Goal: Task Accomplishment & Management: Use online tool/utility

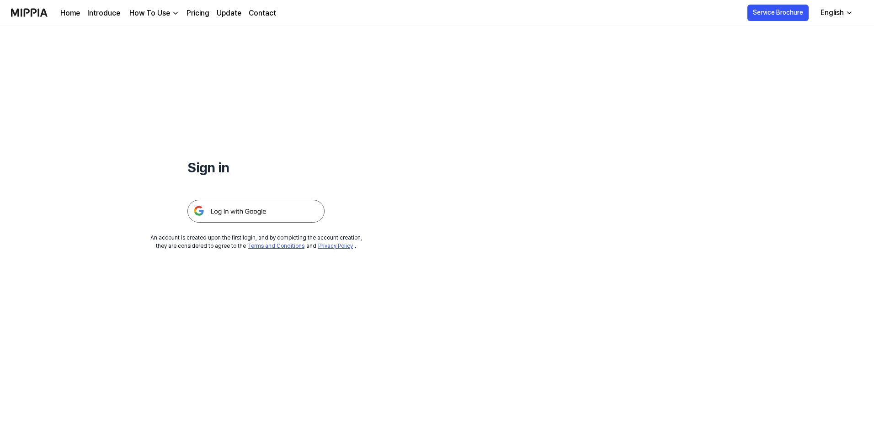
click at [282, 213] on img at bounding box center [255, 211] width 137 height 23
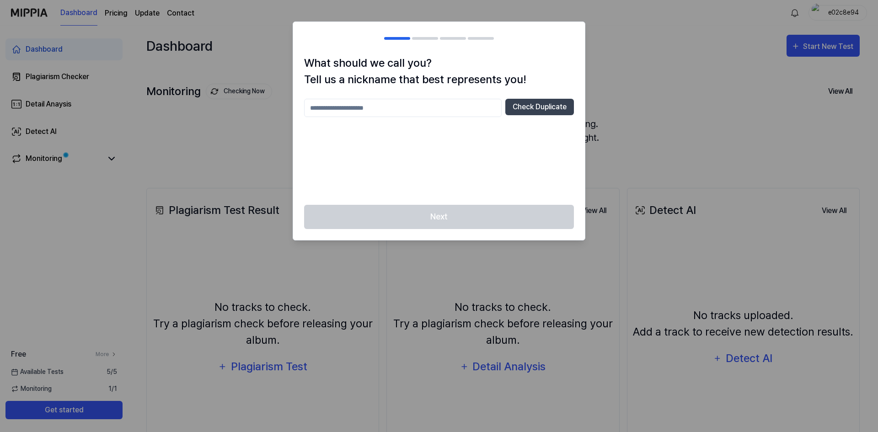
click at [369, 103] on input "text" at bounding box center [402, 108] width 197 height 18
type input "**********"
click at [552, 105] on button "Check Duplicate" at bounding box center [539, 107] width 69 height 16
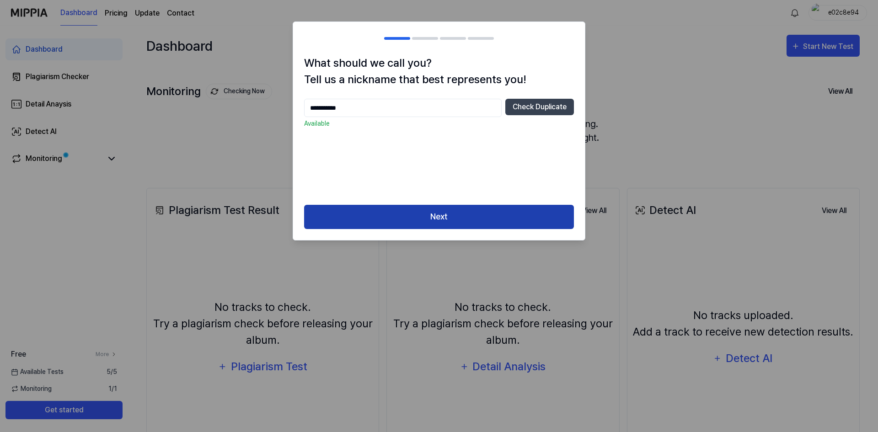
click at [469, 217] on button "Next" at bounding box center [439, 217] width 270 height 24
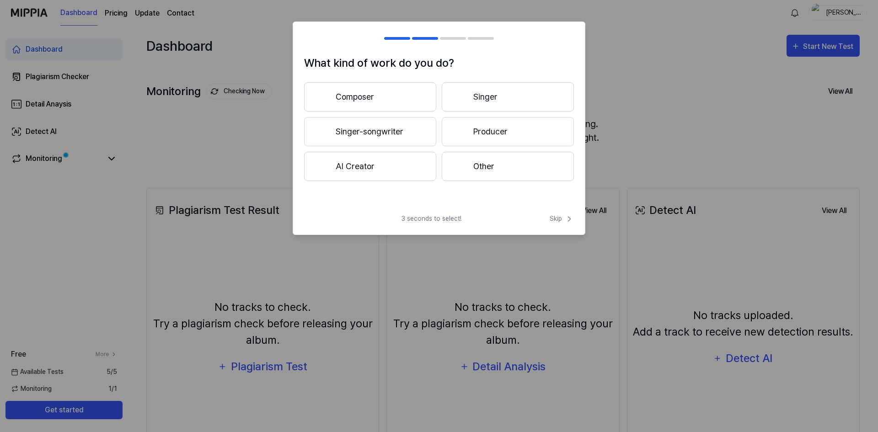
click at [405, 165] on button "AI Creator" at bounding box center [370, 166] width 132 height 29
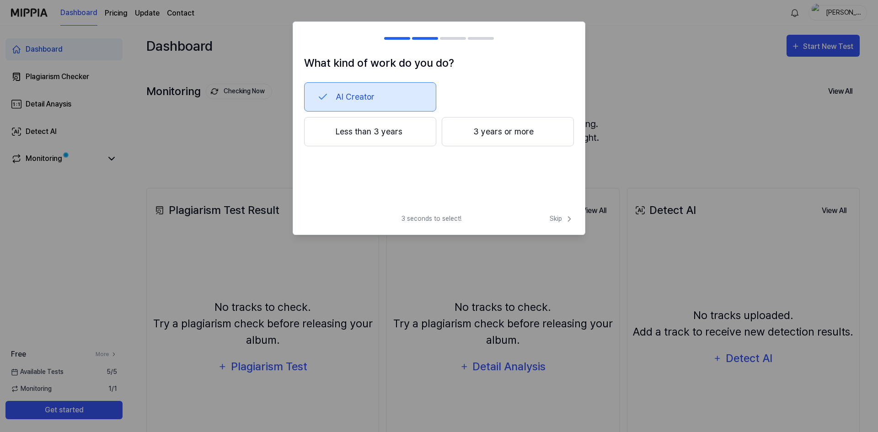
click at [395, 129] on button "Less than 3 years" at bounding box center [370, 131] width 132 height 29
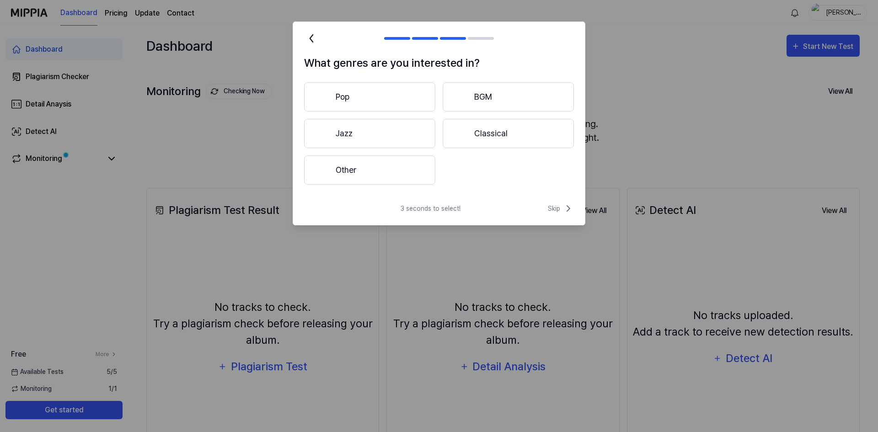
click at [406, 170] on button "Other" at bounding box center [369, 169] width 131 height 29
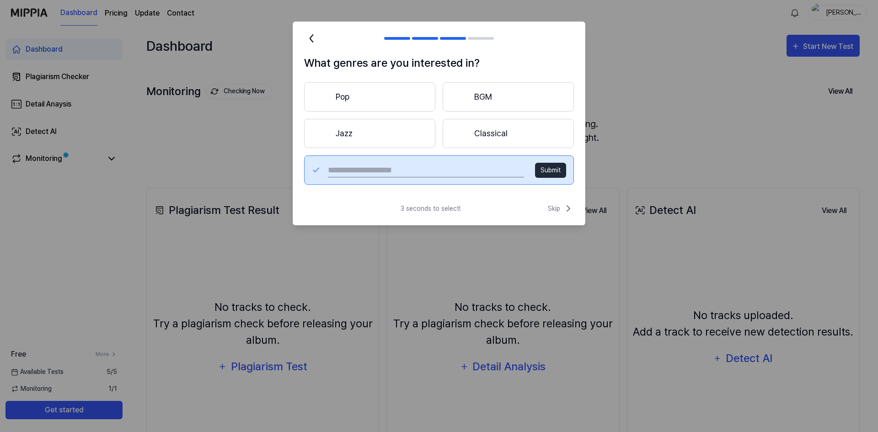
click at [381, 167] on input "text" at bounding box center [426, 170] width 196 height 15
type input "*********"
click at [551, 172] on button "Submit" at bounding box center [550, 170] width 31 height 15
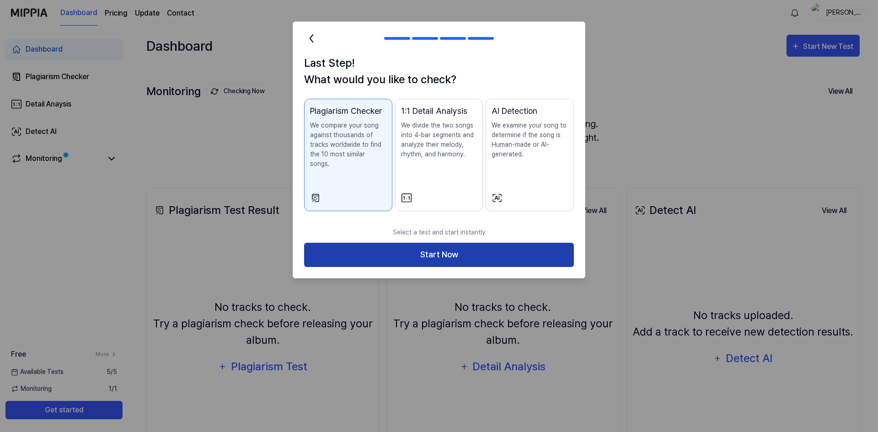
click at [476, 245] on button "Start Now" at bounding box center [439, 255] width 270 height 24
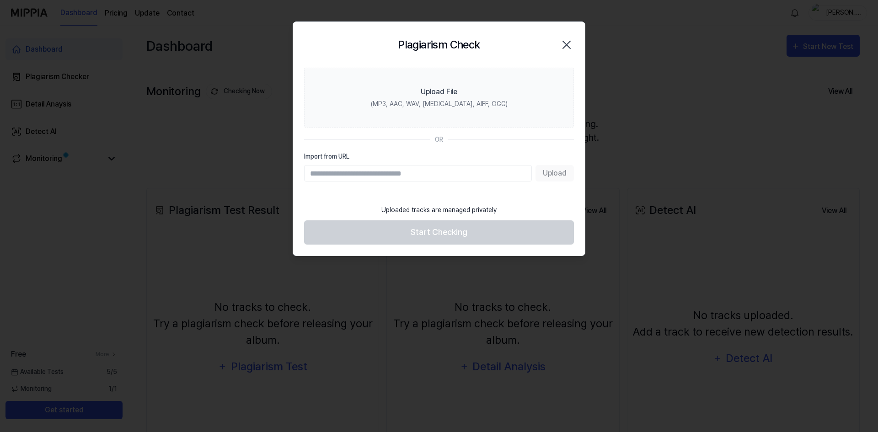
paste input "**********"
type input "**********"
click at [555, 171] on button "Upload" at bounding box center [554, 173] width 38 height 16
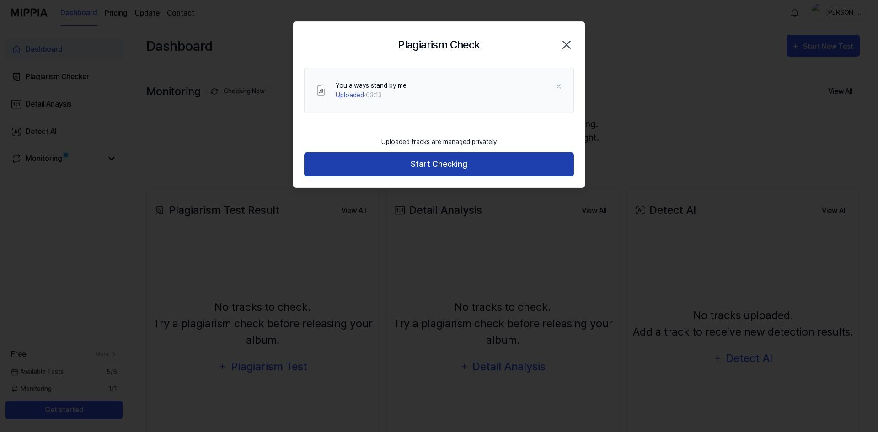
click at [489, 165] on button "Start Checking" at bounding box center [439, 164] width 270 height 24
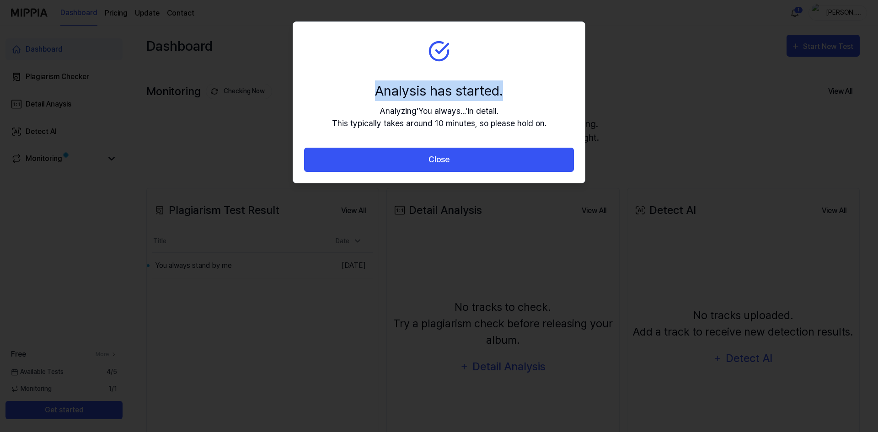
drag, startPoint x: 426, startPoint y: 48, endPoint x: 509, endPoint y: 73, distance: 85.9
click at [509, 73] on section "Analysis has started. Analyzing ' You always... ' in detail. This typically tak…" at bounding box center [439, 85] width 292 height 126
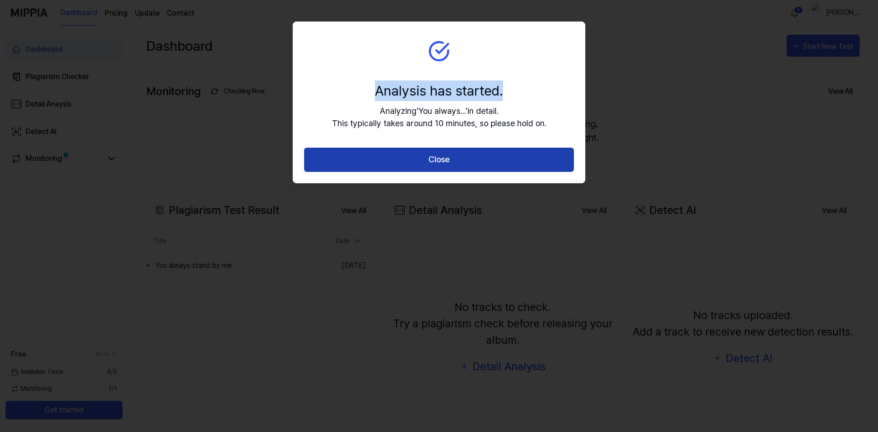
click at [504, 160] on button "Close" at bounding box center [439, 160] width 270 height 24
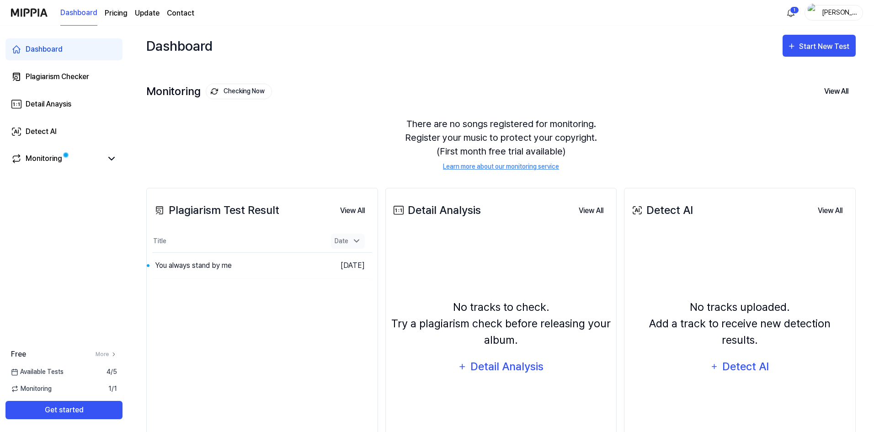
click at [357, 242] on icon at bounding box center [356, 241] width 5 height 2
click at [357, 244] on icon at bounding box center [356, 241] width 9 height 9
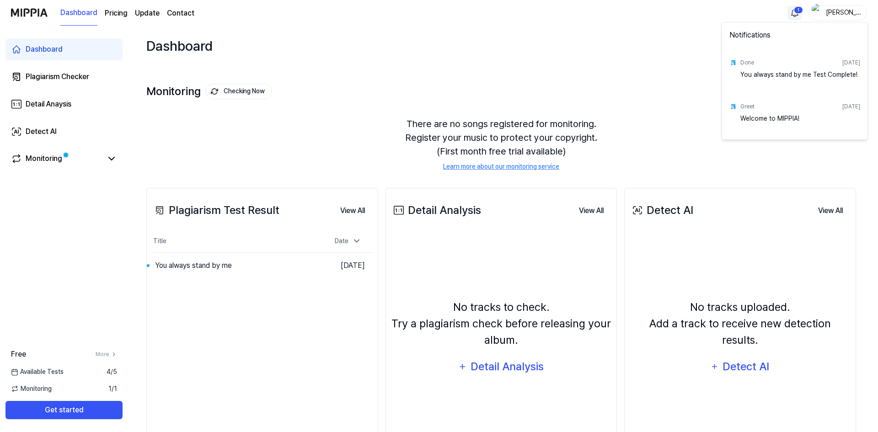
click at [793, 11] on html "Dashboard Pricing Update Contact 1 Dave Gotham Dashboard Plagiarism Checker Det…" at bounding box center [439, 216] width 878 height 432
click at [761, 76] on div "You always stand by me Test Complete!" at bounding box center [800, 79] width 120 height 18
click at [744, 60] on div "Done" at bounding box center [747, 63] width 14 height 8
click at [523, 369] on html "Dashboard Pricing Update Contact Dave Gotham Dashboard Plagiarism Checker Detai…" at bounding box center [439, 216] width 878 height 432
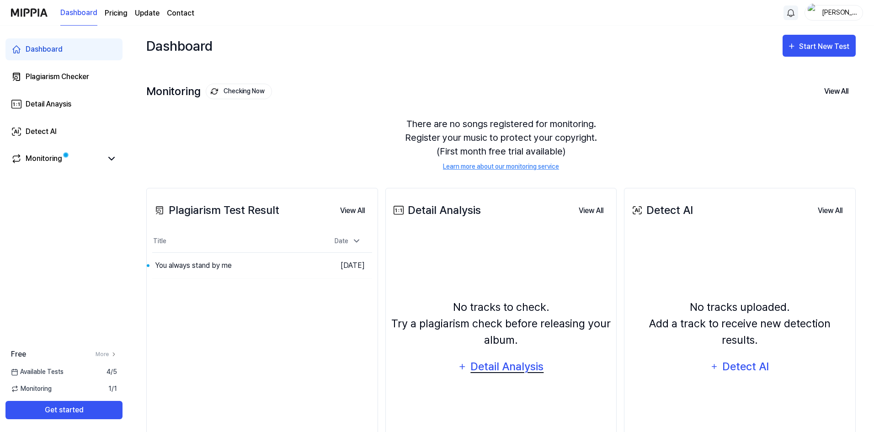
click at [522, 367] on div "Detail Analysis" at bounding box center [507, 366] width 75 height 17
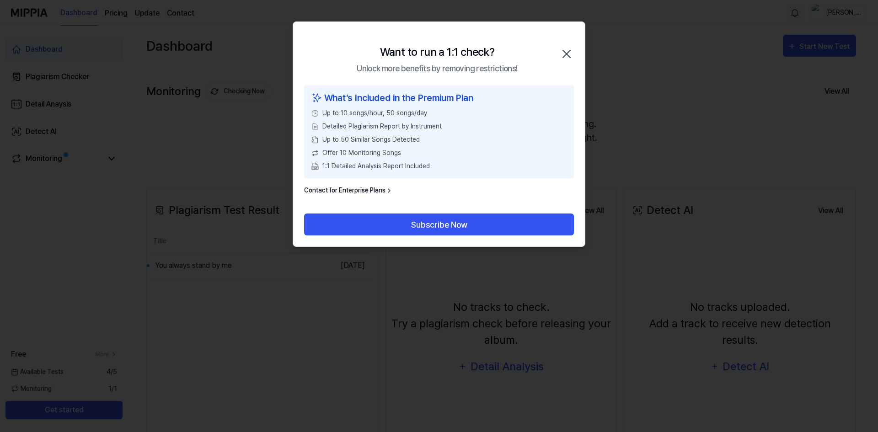
click at [564, 52] on icon "button" at bounding box center [566, 53] width 7 height 7
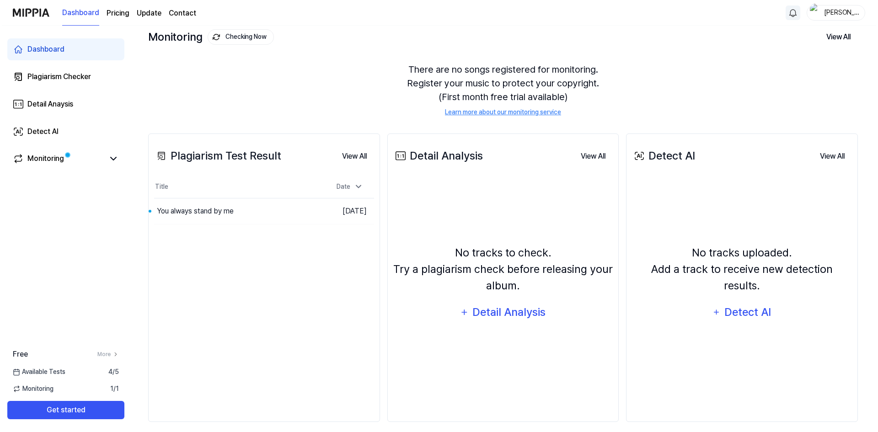
scroll to position [63, 0]
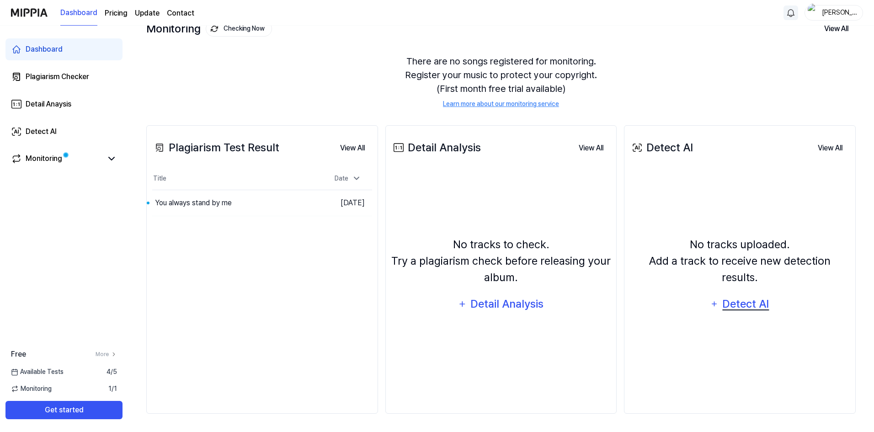
click at [752, 296] on div "Detect AI" at bounding box center [745, 303] width 49 height 17
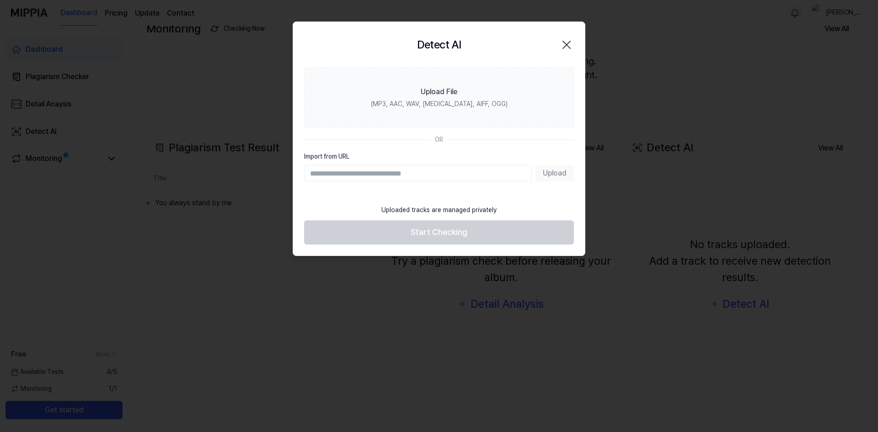
click at [392, 176] on input "Import from URL" at bounding box center [418, 173] width 228 height 16
type input "**********"
click at [553, 174] on button "Upload" at bounding box center [554, 173] width 38 height 16
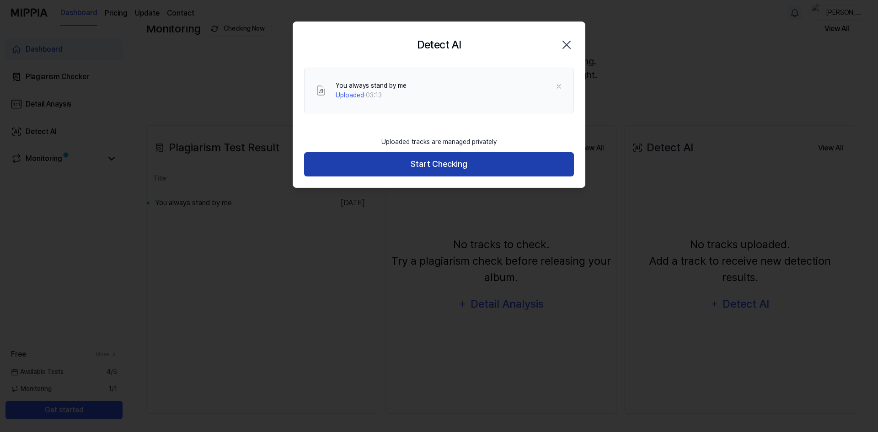
click at [510, 163] on button "Start Checking" at bounding box center [439, 164] width 270 height 24
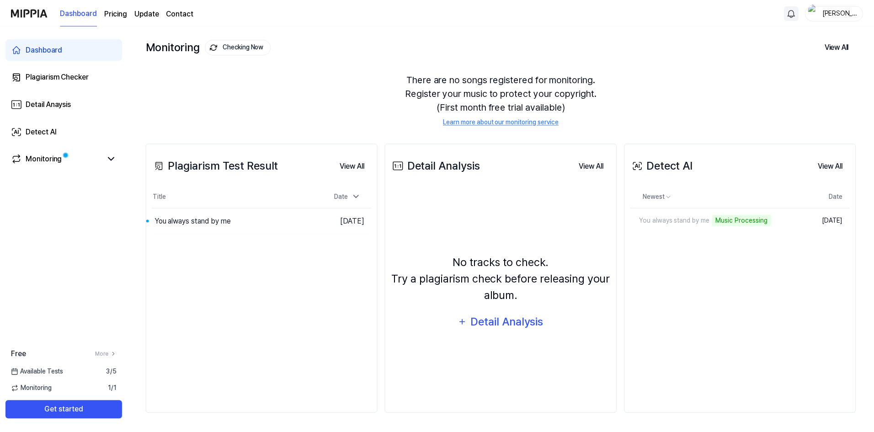
scroll to position [44, 0]
click at [391, 101] on div "There are no songs registered for monitoring. Register your music to protect yo…" at bounding box center [500, 100] width 709 height 76
click at [502, 322] on div "Detail Analysis" at bounding box center [507, 322] width 75 height 17
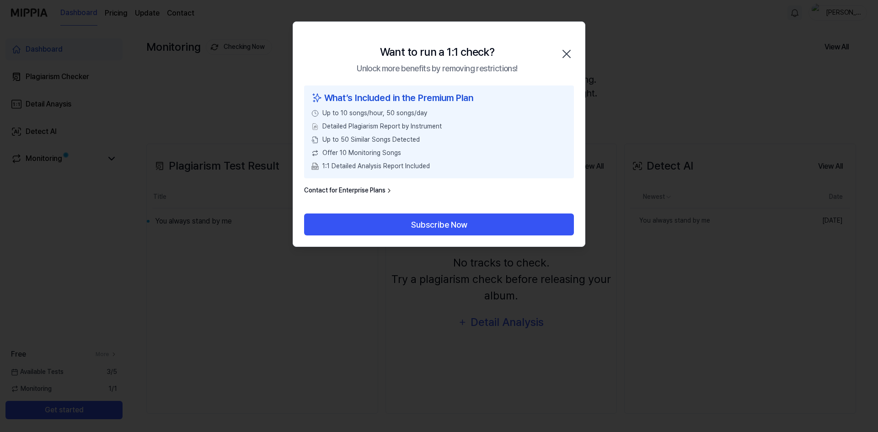
click at [568, 53] on icon "button" at bounding box center [566, 54] width 15 height 15
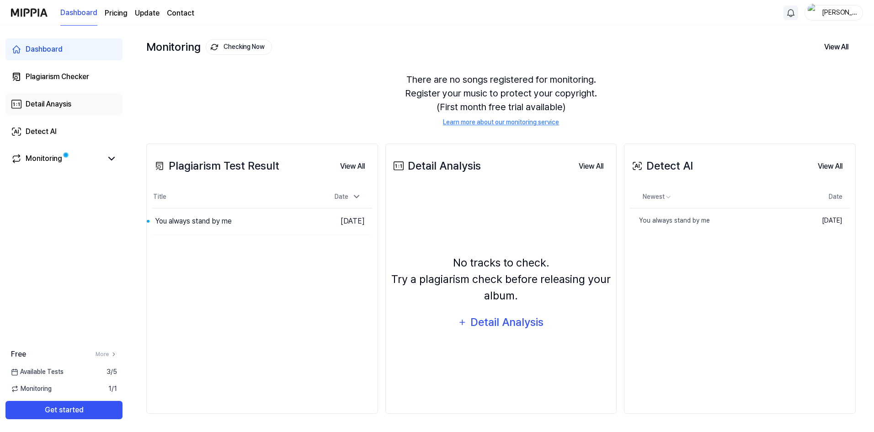
click at [70, 106] on div "Detail Anaysis" at bounding box center [49, 104] width 46 height 11
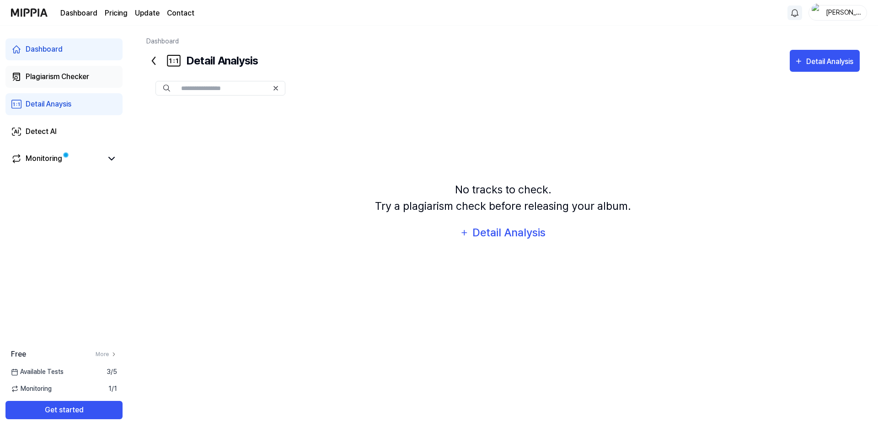
click at [63, 78] on div "Plagiarism Checker" at bounding box center [58, 76] width 64 height 11
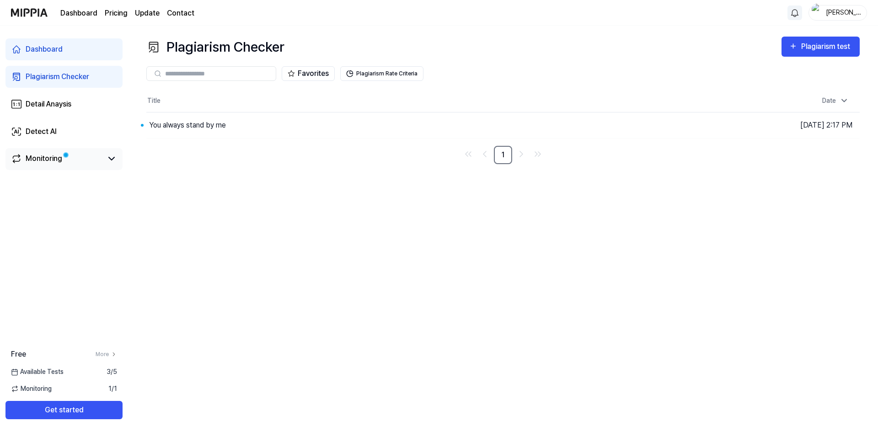
click at [94, 157] on link "Monitoring" at bounding box center [56, 158] width 91 height 11
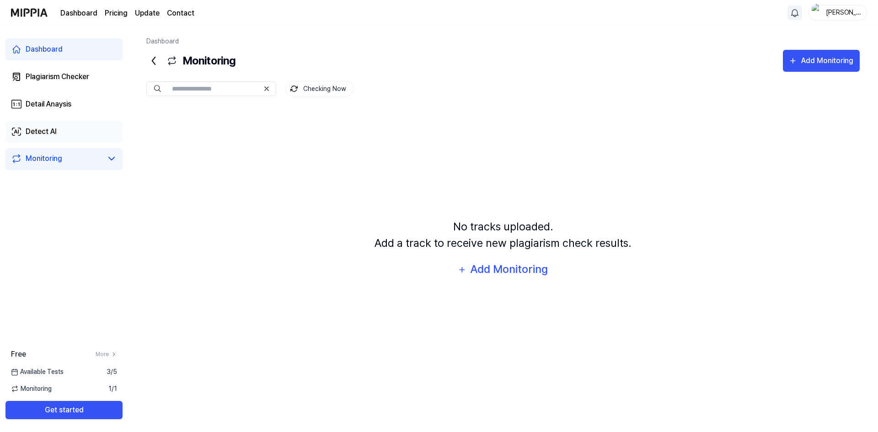
click at [91, 135] on link "Detect AI" at bounding box center [63, 132] width 117 height 22
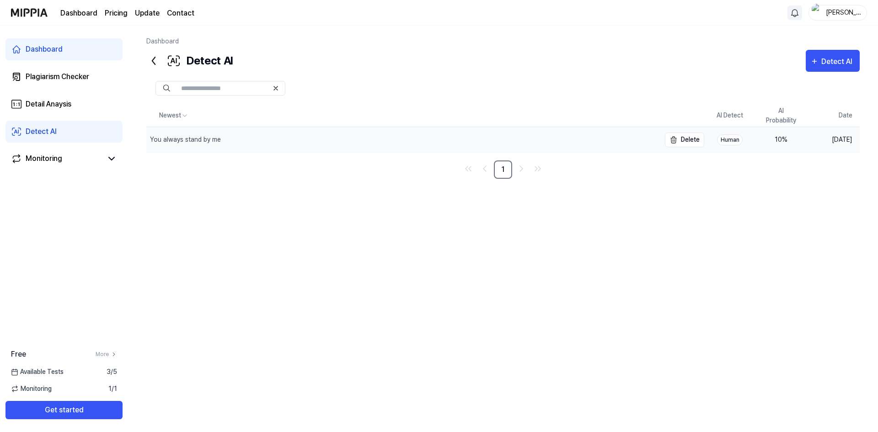
click at [229, 143] on div "You always stand by me" at bounding box center [403, 140] width 514 height 26
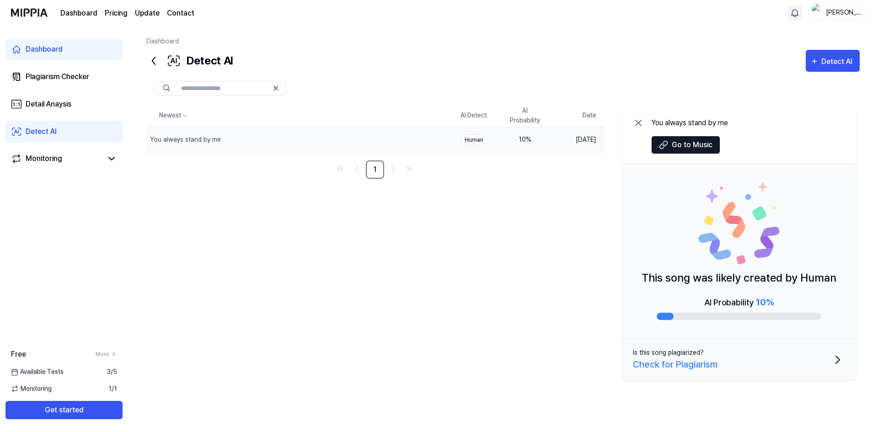
click at [688, 363] on div "Check for Plagiarism" at bounding box center [675, 364] width 85 height 14
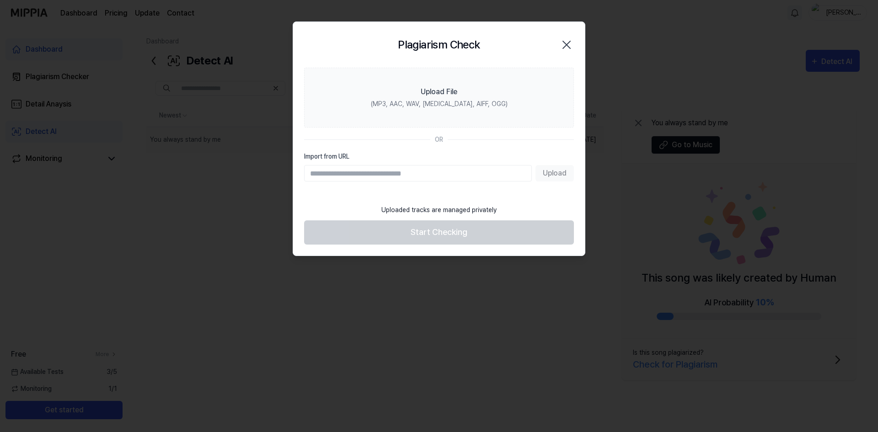
click at [373, 174] on input "Import from URL" at bounding box center [418, 173] width 228 height 16
type input "**********"
click at [554, 170] on button "Upload" at bounding box center [554, 173] width 38 height 16
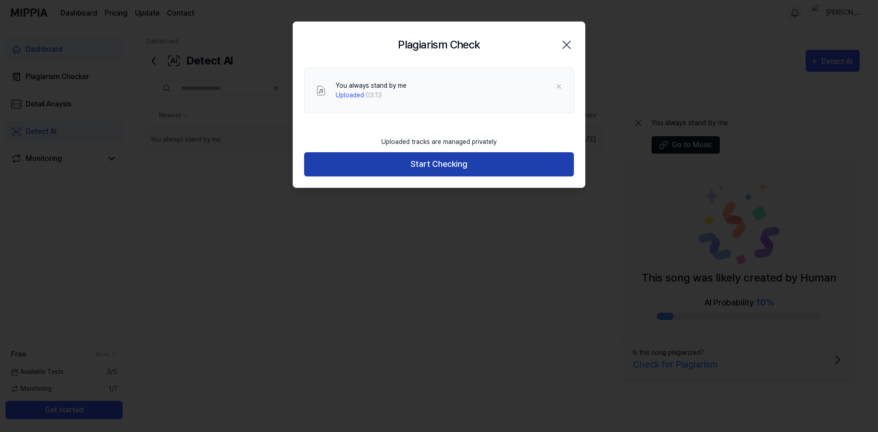
click at [456, 172] on button "Start Checking" at bounding box center [439, 164] width 270 height 24
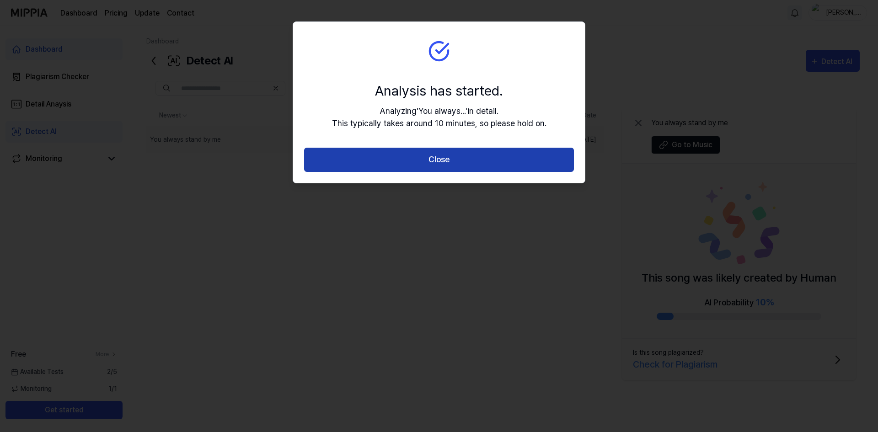
click at [445, 165] on button "Close" at bounding box center [439, 160] width 270 height 24
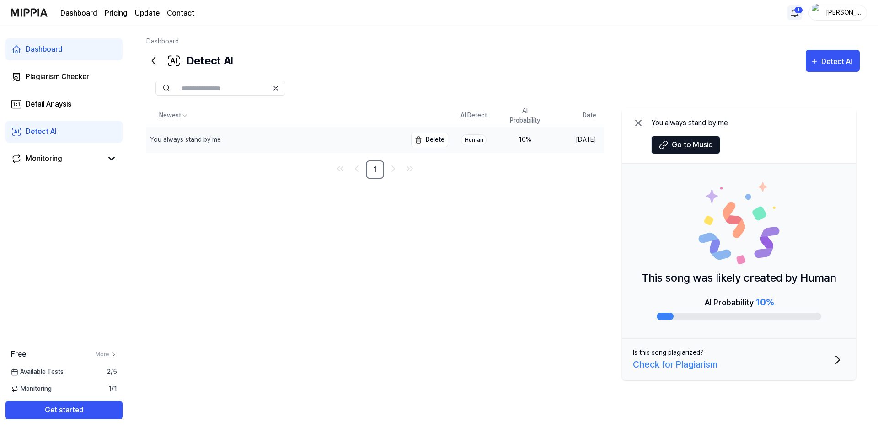
click at [211, 140] on div "You always stand by me" at bounding box center [185, 140] width 71 height 10
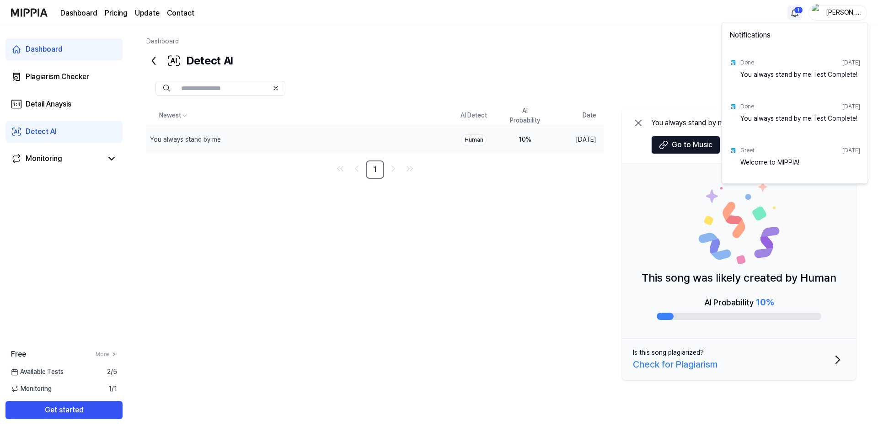
click at [795, 14] on html "Dashboard Pricing Update Contact 1 Dave Gotham Dashboard Plagiarism Checker Det…" at bounding box center [439, 216] width 878 height 432
click at [559, 33] on html "Dashboard Pricing Update Contact Dave Gotham Dashboard Plagiarism Checker Detai…" at bounding box center [439, 216] width 878 height 432
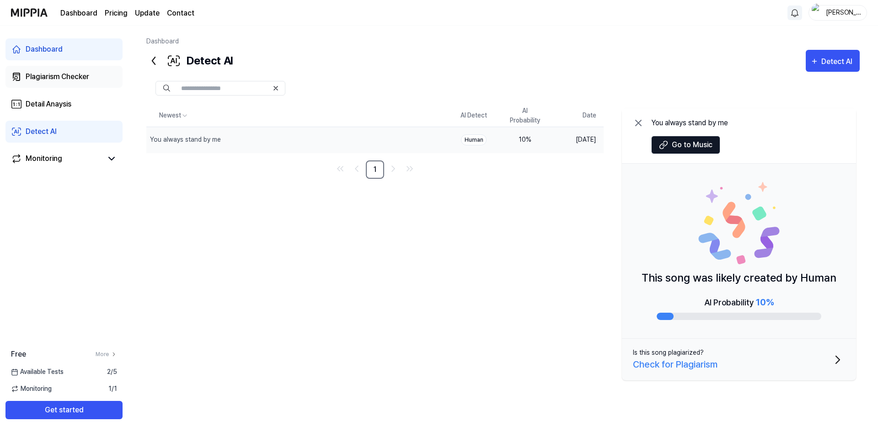
click at [75, 76] on div "Plagiarism Checker" at bounding box center [58, 76] width 64 height 11
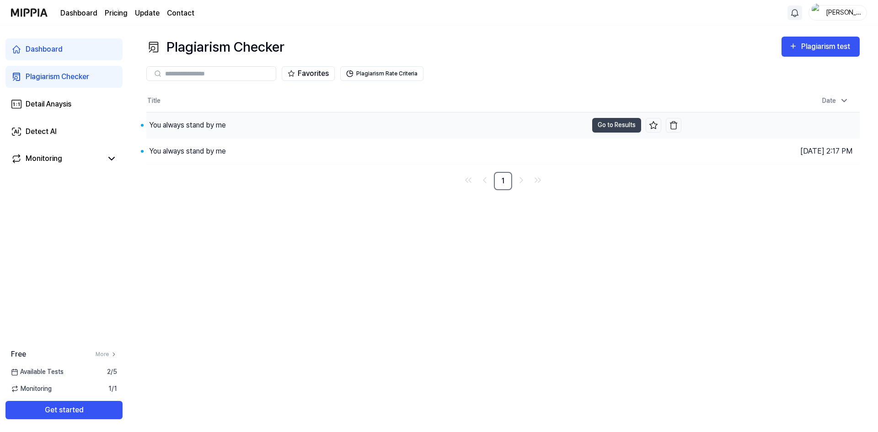
click at [174, 124] on div "You always stand by me" at bounding box center [187, 125] width 77 height 11
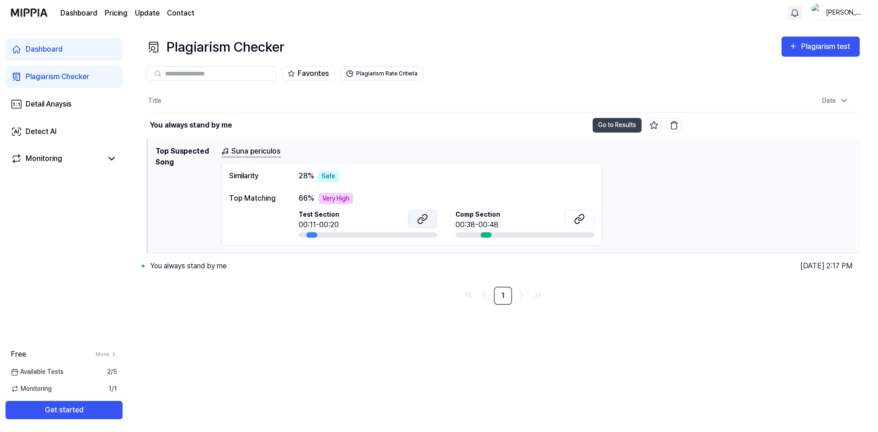
click at [423, 217] on icon at bounding box center [422, 218] width 11 height 11
click at [576, 217] on icon at bounding box center [579, 218] width 11 height 11
click at [580, 218] on icon at bounding box center [577, 220] width 5 height 6
click at [105, 74] on link "Plagiarism Checker" at bounding box center [63, 77] width 117 height 22
click at [77, 75] on div "Plagiarism Checker" at bounding box center [58, 76] width 64 height 11
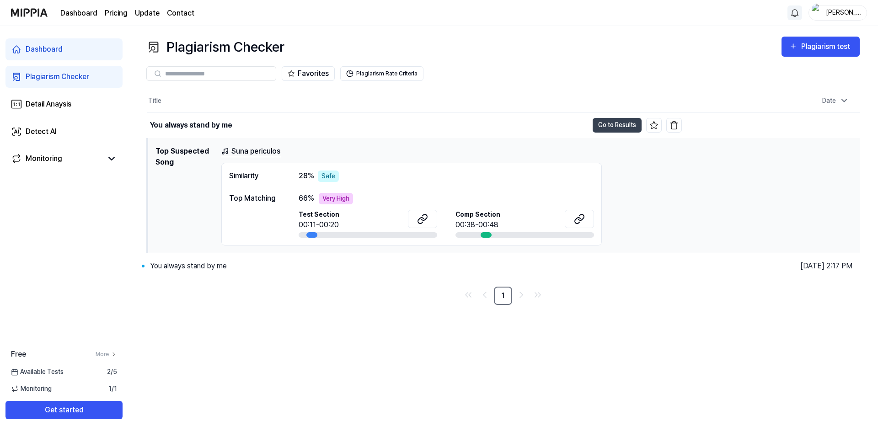
click at [77, 75] on div "Plagiarism Checker" at bounding box center [58, 76] width 64 height 11
click at [831, 45] on div "Plagiarism test" at bounding box center [826, 47] width 51 height 12
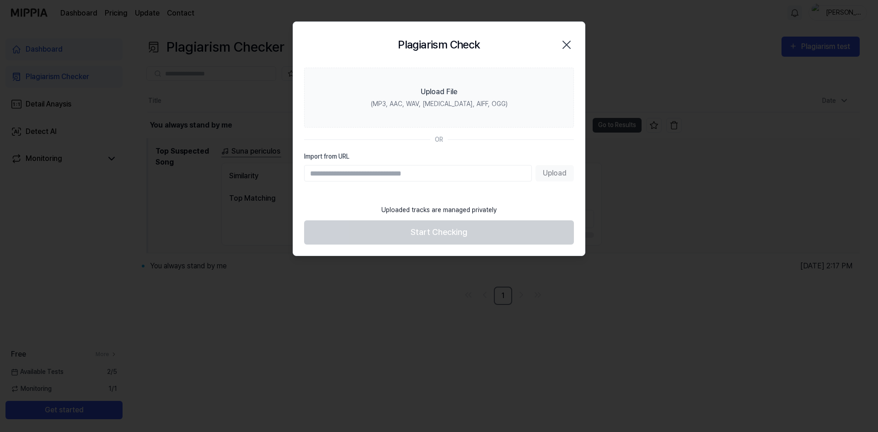
click at [565, 43] on icon "button" at bounding box center [566, 44] width 15 height 15
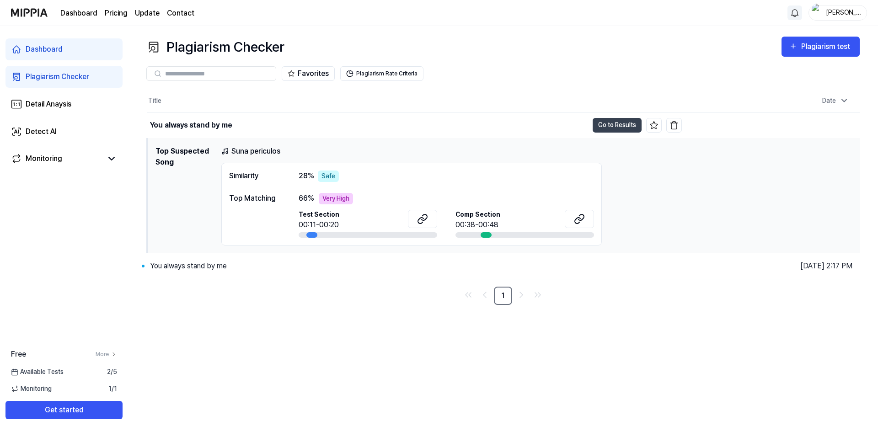
click at [828, 15] on div "Dave Gotham" at bounding box center [843, 12] width 36 height 10
click at [793, 12] on html "Dashboard Pricing Update Contact Dave Gotham Dashboard Plagiarism Checker Detai…" at bounding box center [439, 216] width 878 height 432
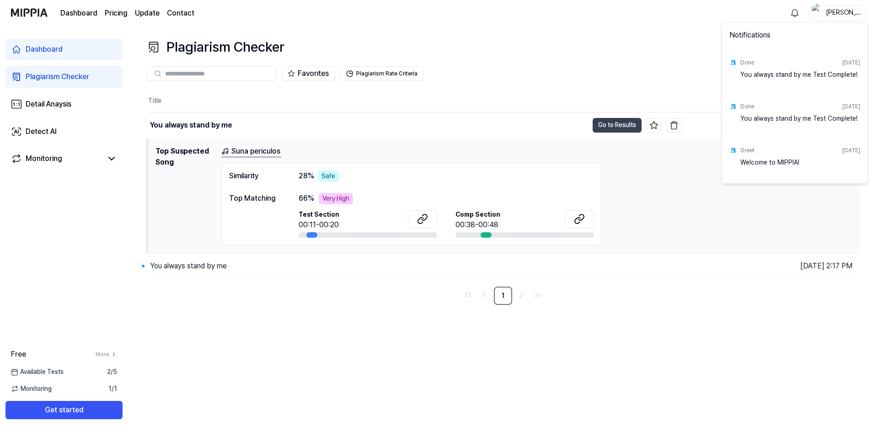
click at [737, 106] on div "Done Aug 27, 2025 You always stand by me Test Complete!" at bounding box center [795, 116] width 142 height 44
click at [760, 117] on div "You always stand by me Test Complete!" at bounding box center [800, 123] width 120 height 18
drag, startPoint x: 760, startPoint y: 117, endPoint x: 775, endPoint y: 118, distance: 15.1
click at [762, 118] on div "You always stand by me Test Complete!" at bounding box center [800, 123] width 120 height 18
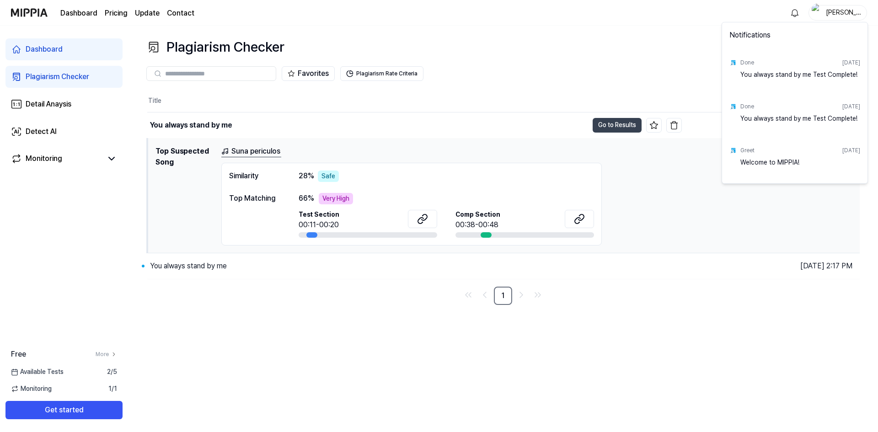
click at [836, 100] on div "Done Aug 27, 2025" at bounding box center [800, 106] width 120 height 15
drag, startPoint x: 839, startPoint y: 72, endPoint x: 834, endPoint y: 68, distance: 6.8
click at [839, 71] on div "You always stand by me Test Complete!" at bounding box center [800, 79] width 120 height 18
click at [817, 69] on div "Done Aug 27, 2025" at bounding box center [800, 62] width 120 height 15
drag, startPoint x: 814, startPoint y: 69, endPoint x: 796, endPoint y: 64, distance: 18.5
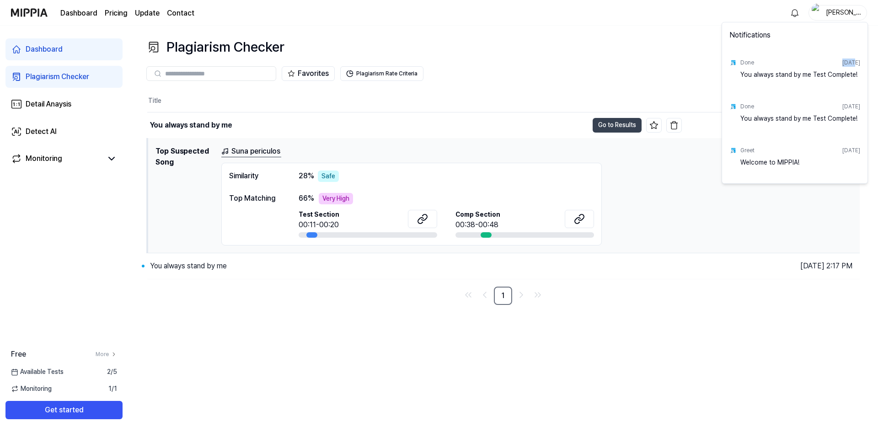
click at [800, 66] on div "Done Aug 27, 2025" at bounding box center [800, 62] width 120 height 15
click at [740, 62] on div "Done" at bounding box center [747, 63] width 14 height 8
click at [742, 102] on div "Done Aug 27, 2025" at bounding box center [800, 106] width 120 height 15
click at [746, 152] on div "Greet" at bounding box center [747, 150] width 14 height 8
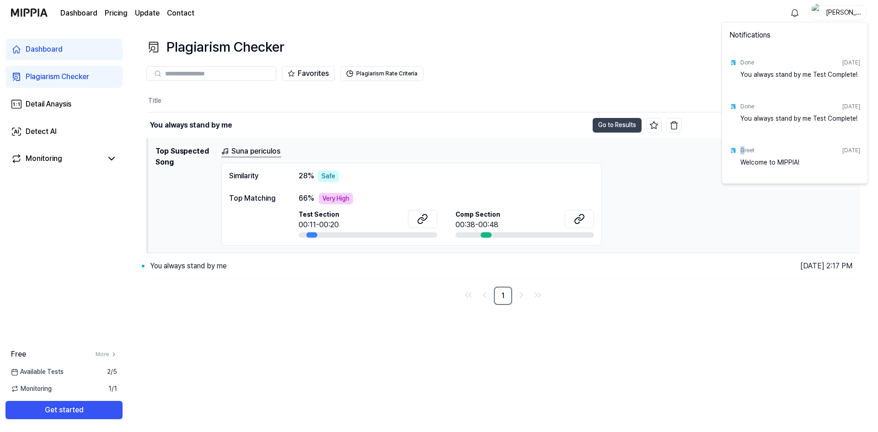
drag, startPoint x: 742, startPoint y: 152, endPoint x: 740, endPoint y: 144, distance: 8.4
click at [742, 151] on div "Greet" at bounding box center [747, 150] width 14 height 8
drag, startPoint x: 557, startPoint y: 93, endPoint x: 411, endPoint y: 68, distance: 147.6
click at [555, 91] on html "Dashboard Pricing Update Contact Dave Gotham Dashboard Plagiarism Checker Detai…" at bounding box center [439, 216] width 878 height 432
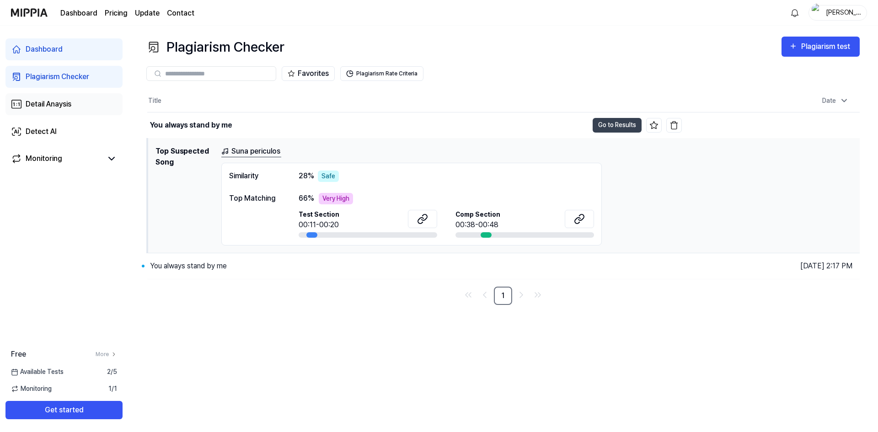
click at [61, 102] on div "Detail Anaysis" at bounding box center [49, 104] width 46 height 11
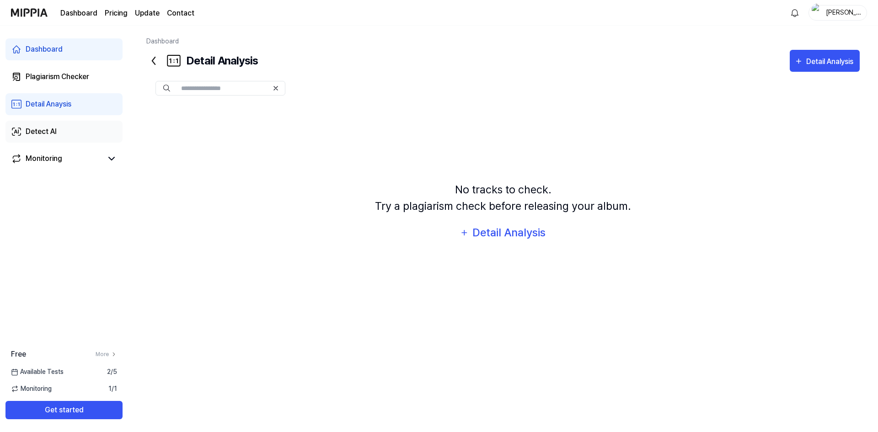
click at [58, 132] on link "Detect AI" at bounding box center [63, 132] width 117 height 22
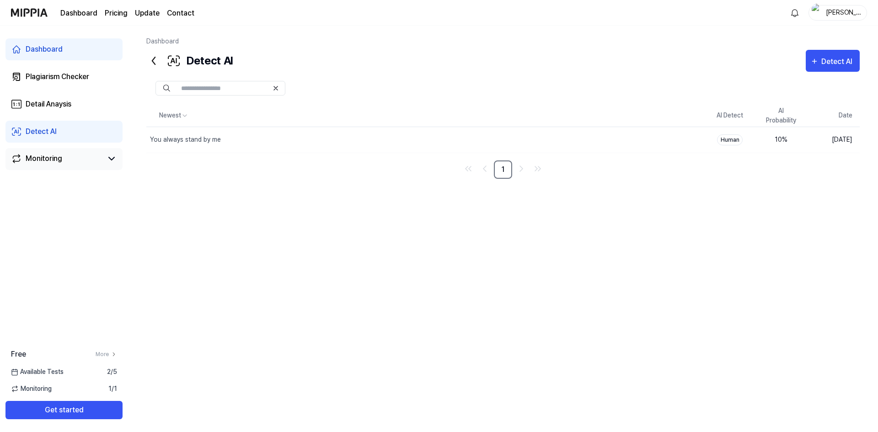
click at [65, 150] on div "Monitoring" at bounding box center [63, 159] width 117 height 22
click at [62, 158] on link "Monitoring" at bounding box center [56, 158] width 91 height 11
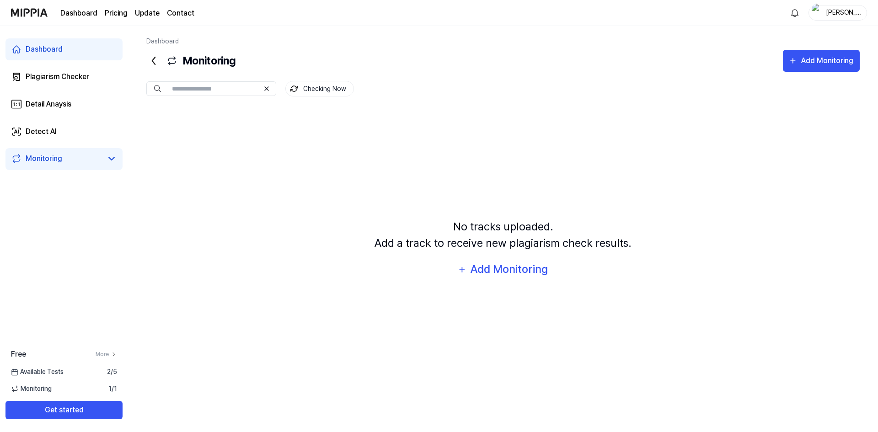
click at [76, 49] on link "Dashboard" at bounding box center [63, 49] width 117 height 22
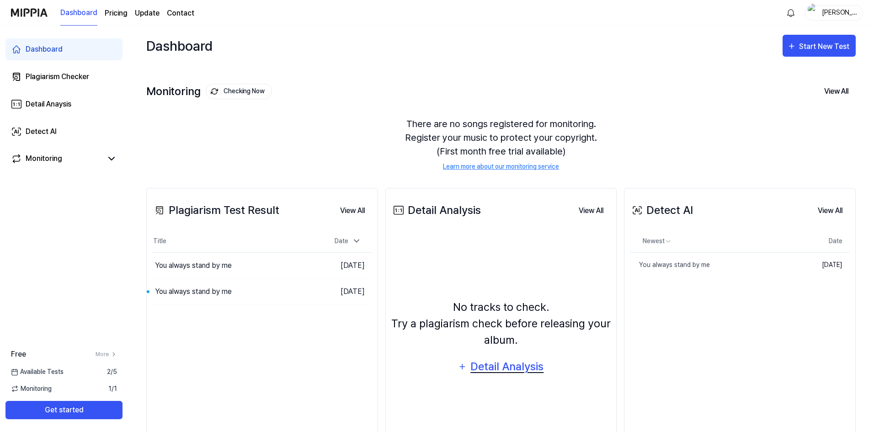
click at [509, 367] on div "Detail Analysis" at bounding box center [507, 366] width 75 height 17
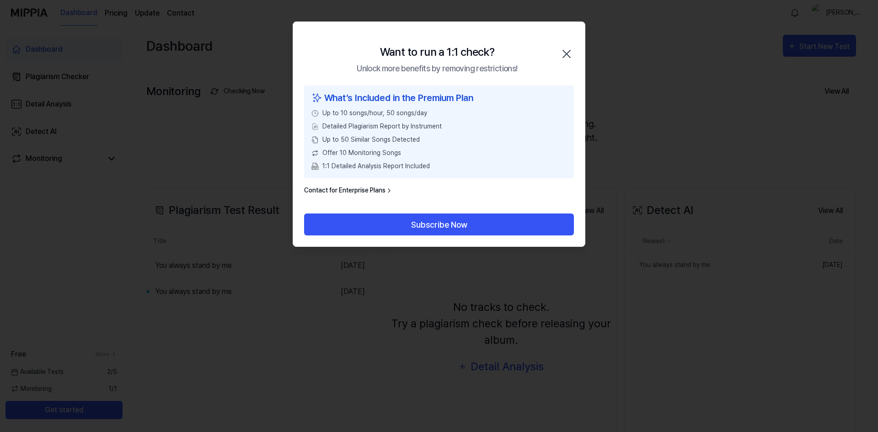
click at [564, 52] on icon "button" at bounding box center [566, 53] width 7 height 7
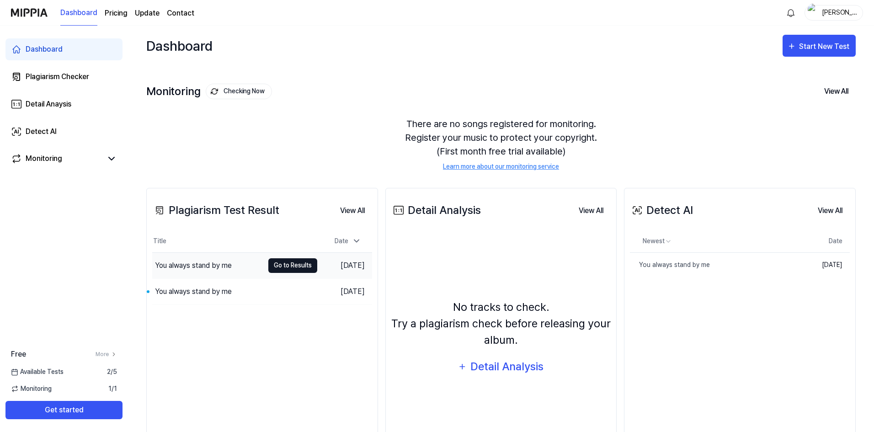
click at [268, 267] on button "Go to Results" at bounding box center [292, 265] width 49 height 15
click at [247, 286] on div "You always stand by me" at bounding box center [208, 292] width 112 height 26
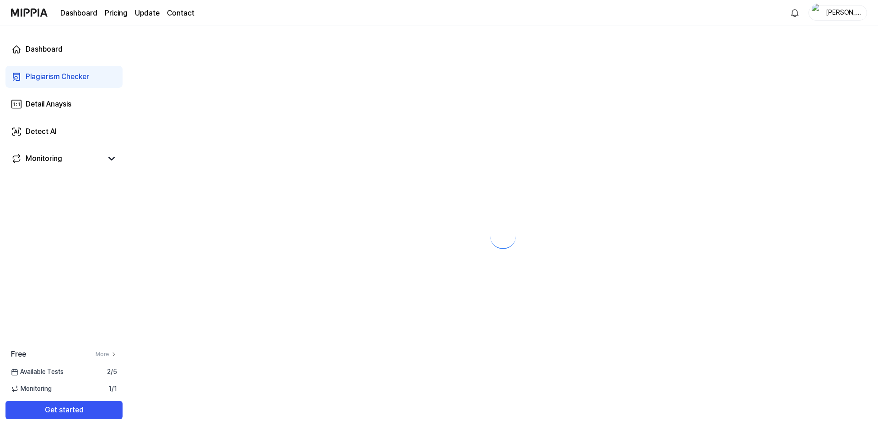
click at [284, 289] on div at bounding box center [503, 229] width 750 height 406
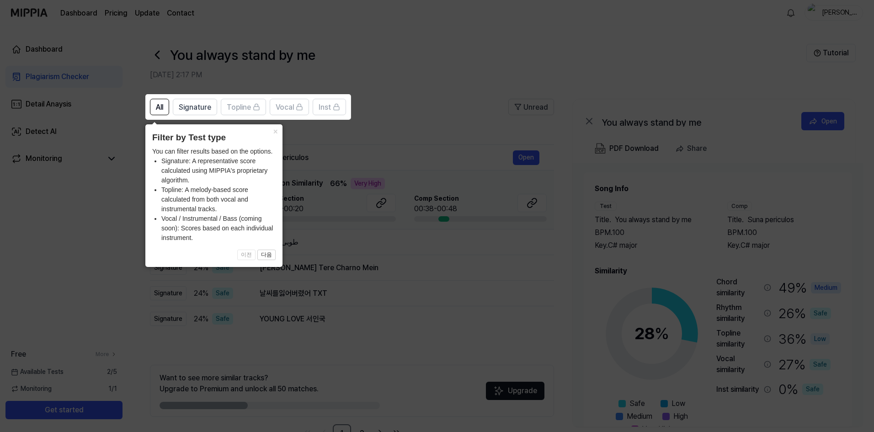
click at [500, 112] on icon at bounding box center [439, 216] width 878 height 432
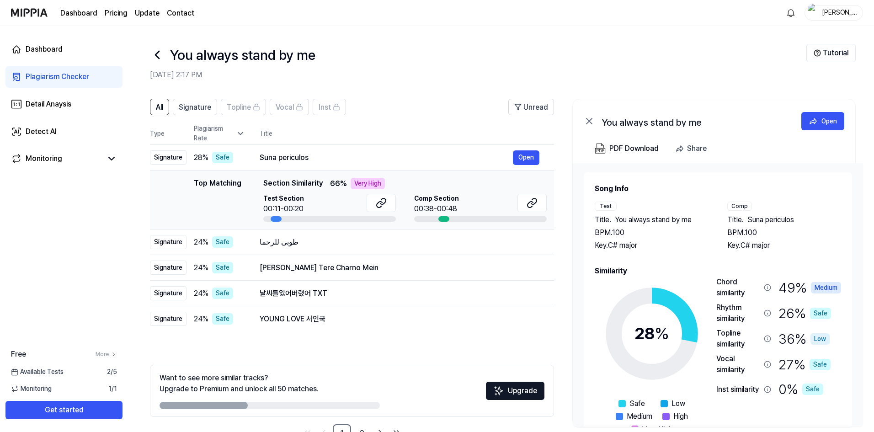
click at [823, 284] on div "Medium" at bounding box center [826, 287] width 30 height 11
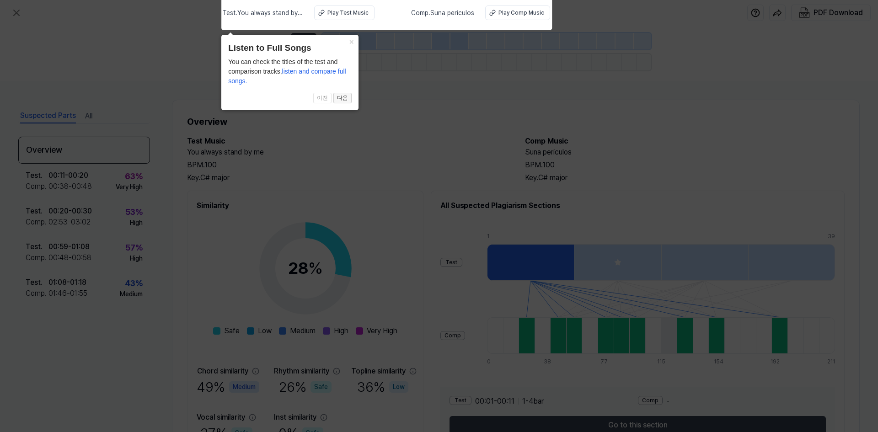
click at [344, 97] on button "다음" at bounding box center [342, 98] width 18 height 11
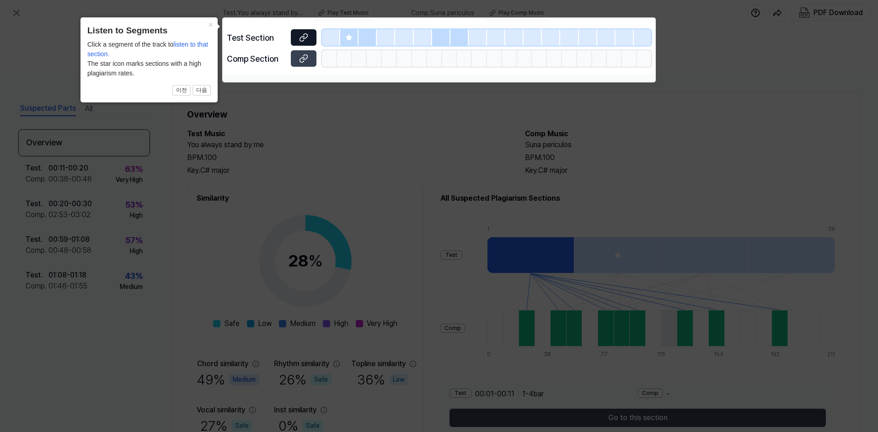
click at [305, 33] on icon at bounding box center [303, 37] width 9 height 9
click at [302, 58] on icon at bounding box center [303, 58] width 9 height 9
